Goal: Information Seeking & Learning: Learn about a topic

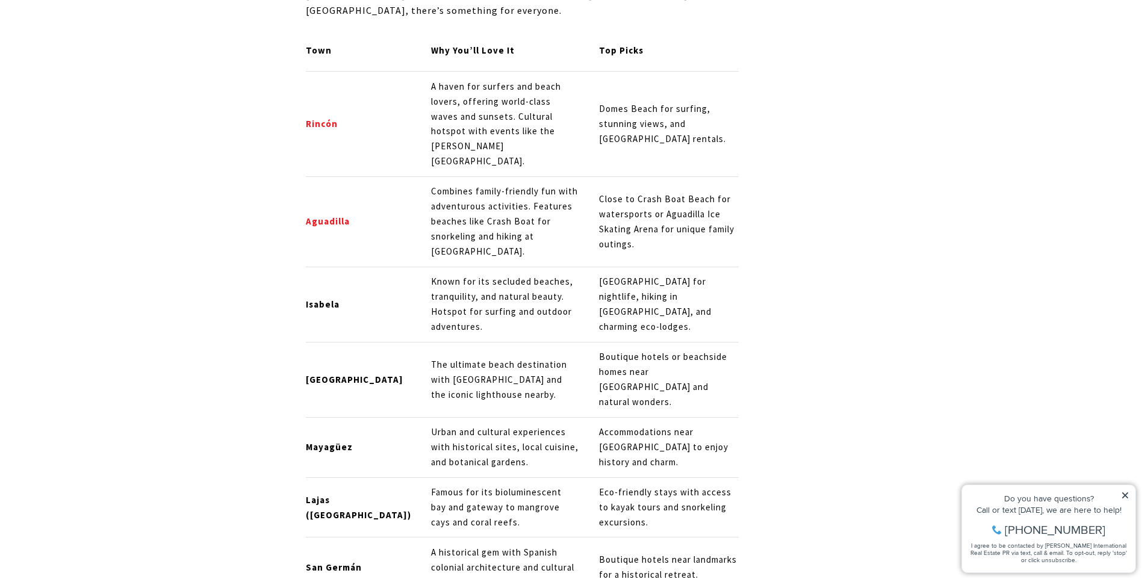
scroll to position [1505, 0]
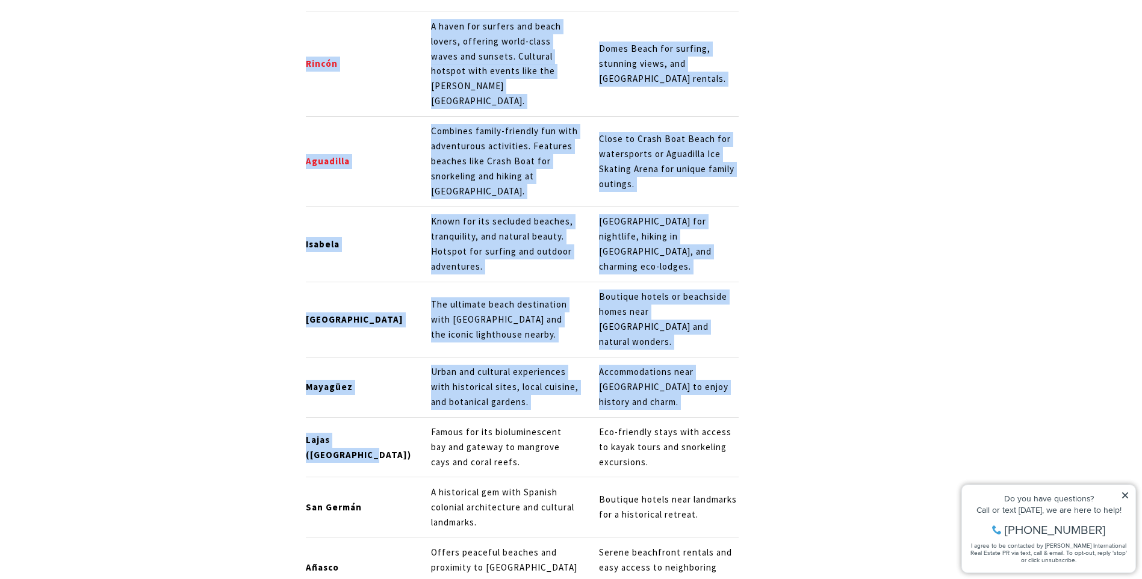
drag, startPoint x: 303, startPoint y: 347, endPoint x: 366, endPoint y: 375, distance: 68.5
click at [361, 417] on td "Lajas ([GEOGRAPHIC_DATA])" at bounding box center [364, 447] width 116 height 60
drag, startPoint x: 303, startPoint y: 346, endPoint x: 313, endPoint y: 350, distance: 10.8
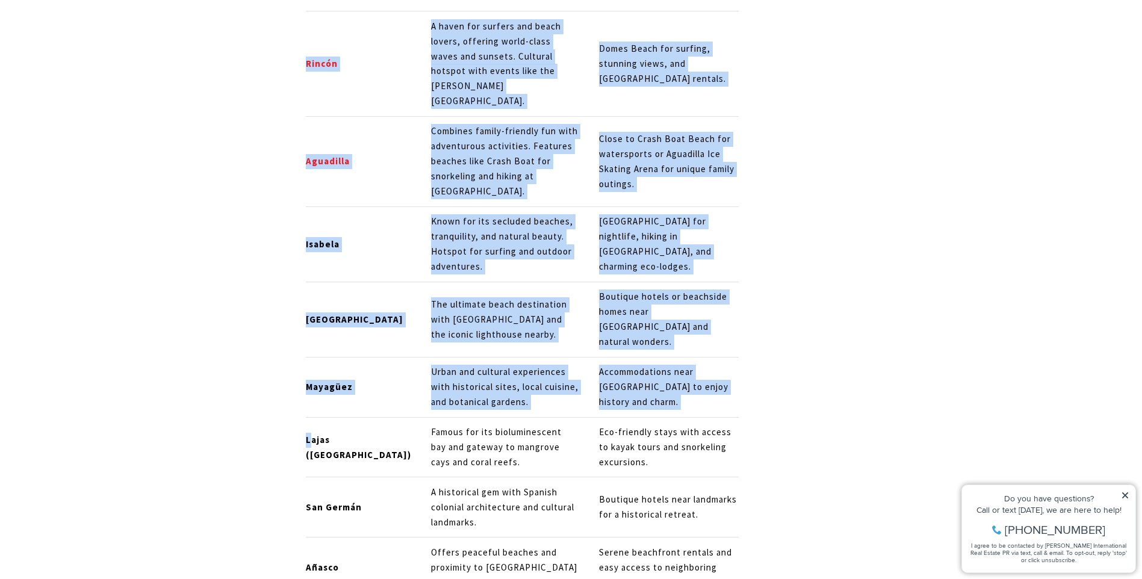
click at [312, 434] on strong "Lajas ([GEOGRAPHIC_DATA])" at bounding box center [358, 447] width 105 height 26
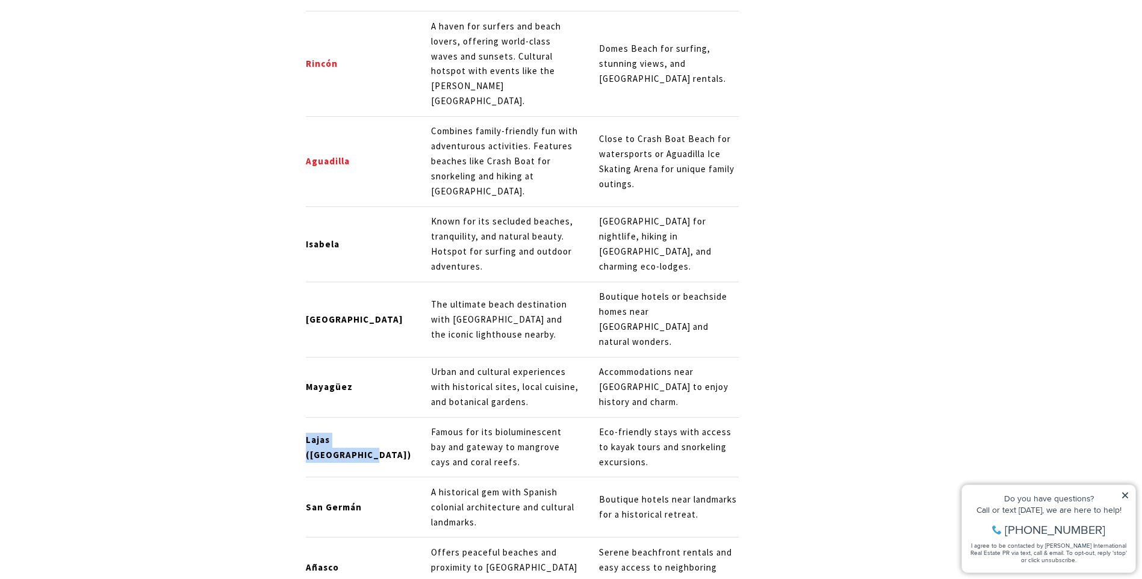
drag, startPoint x: 307, startPoint y: 352, endPoint x: 350, endPoint y: 367, distance: 45.5
click at [350, 434] on strong "Lajas ([GEOGRAPHIC_DATA])" at bounding box center [358, 447] width 105 height 26
drag, startPoint x: 350, startPoint y: 367, endPoint x: 332, endPoint y: 357, distance: 20.2
copy strong "Lajas ([GEOGRAPHIC_DATA])"
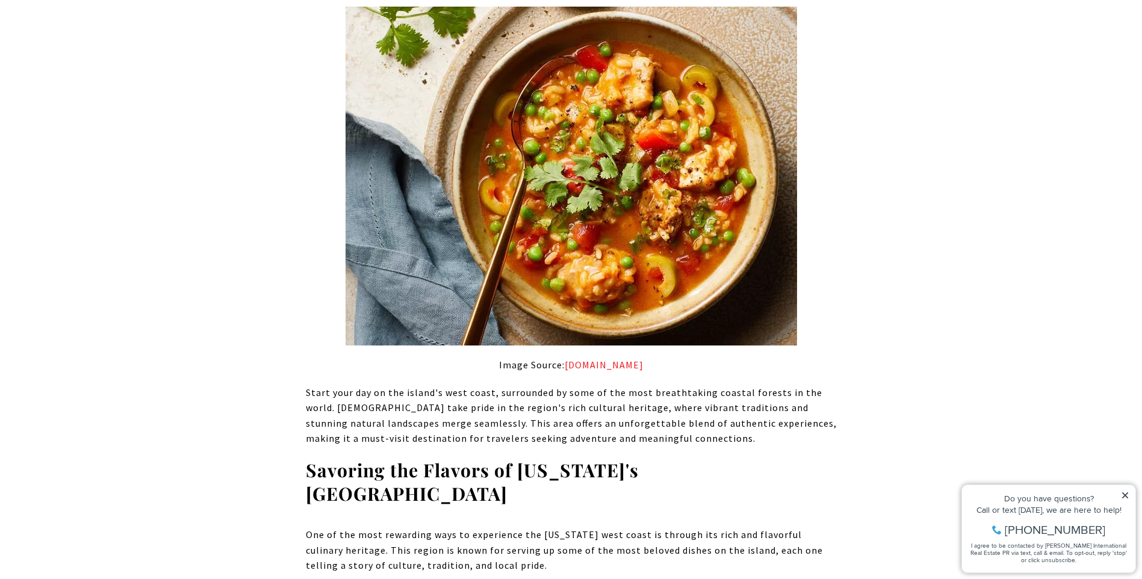
scroll to position [2288, 0]
